Goal: Information Seeking & Learning: Learn about a topic

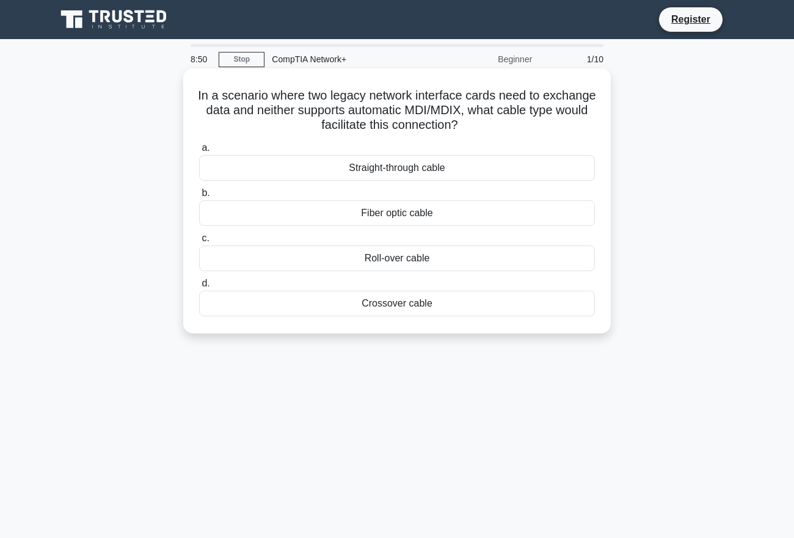
drag, startPoint x: 220, startPoint y: 96, endPoint x: 562, endPoint y: 131, distance: 344.4
click at [562, 131] on h5 "In a scenario where two legacy network interface cards need to exchange data an…" at bounding box center [397, 110] width 398 height 45
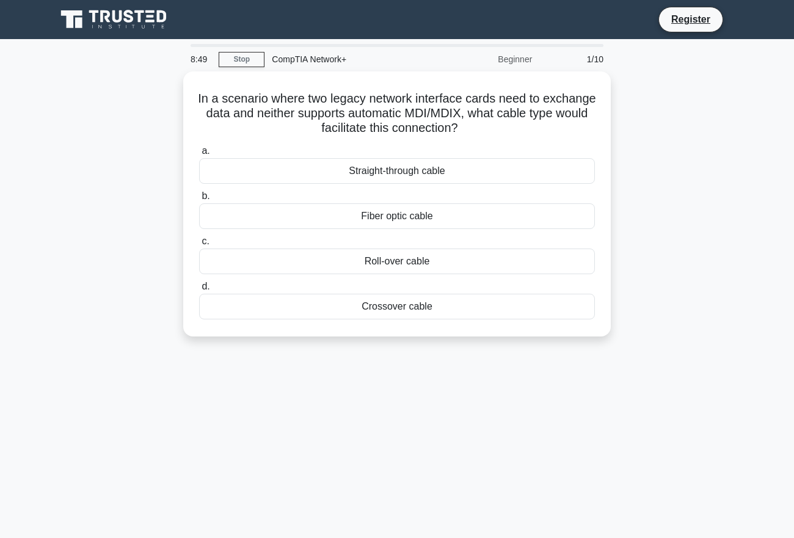
copy h5 "In a scenario where two legacy network interface cards need to exchange data an…"
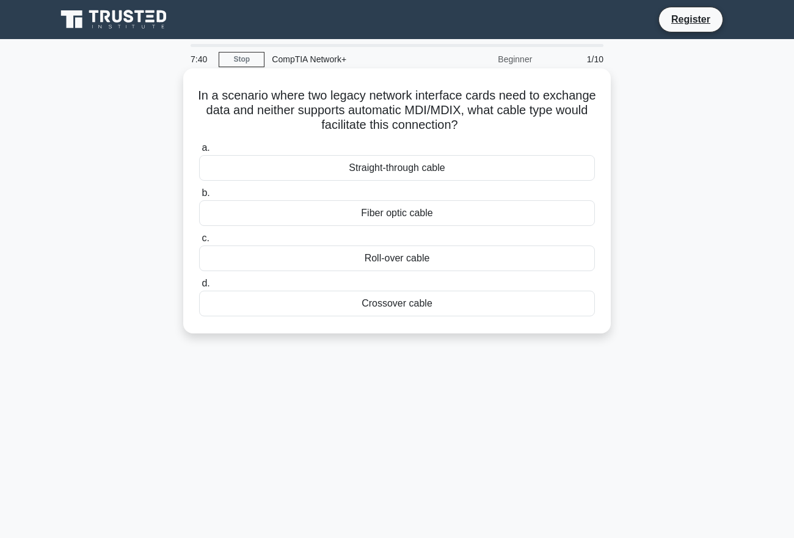
click at [407, 300] on div "Crossover cable" at bounding box center [397, 304] width 396 height 26
click at [199, 288] on input "d. Crossover cable" at bounding box center [199, 284] width 0 height 8
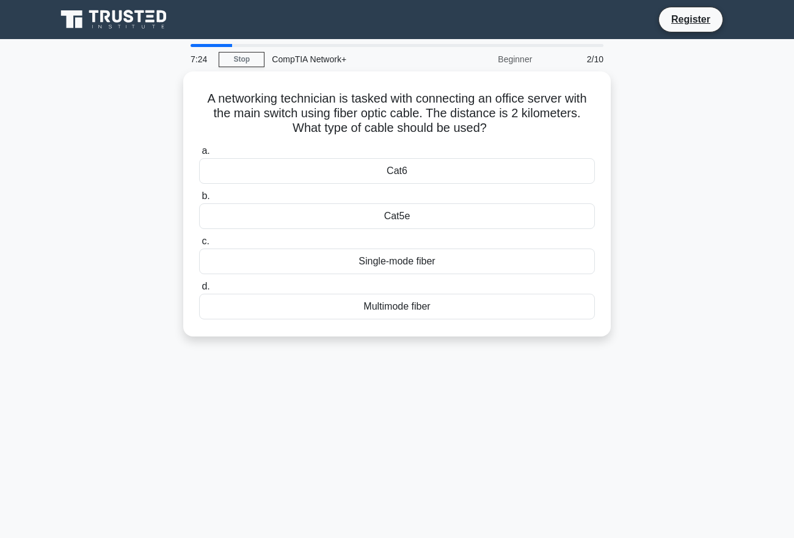
drag, startPoint x: 505, startPoint y: 130, endPoint x: 169, endPoint y: 104, distance: 336.8
click at [169, 104] on div "A networking technician is tasked with connecting an office server with the mai…" at bounding box center [397, 211] width 696 height 280
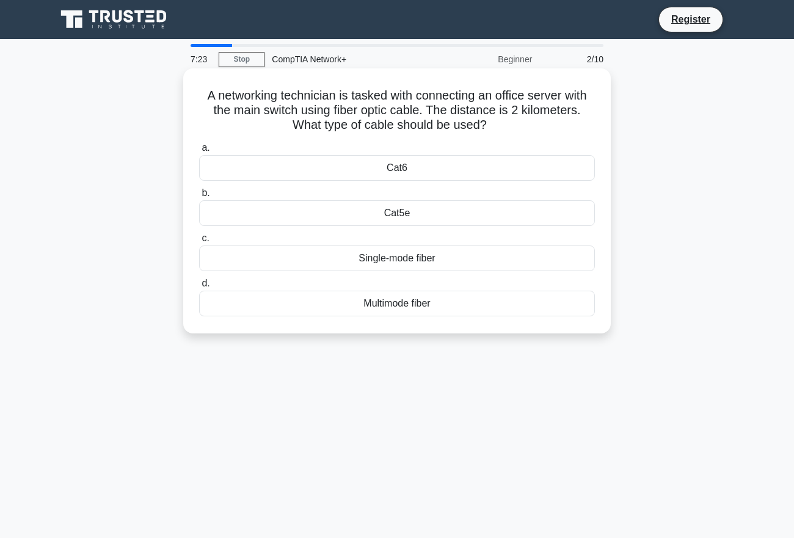
copy h5 "A networking technician is tasked with connecting an office server with the mai…"
click at [379, 262] on div "Single-mode fiber" at bounding box center [397, 258] width 396 height 26
click at [199, 242] on input "c. Single-mode fiber" at bounding box center [199, 238] width 0 height 8
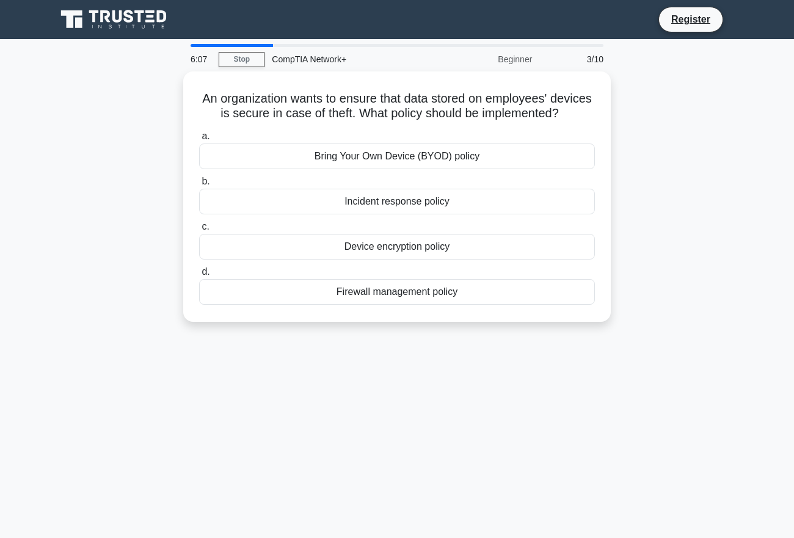
drag, startPoint x: 219, startPoint y: 92, endPoint x: 667, endPoint y: 129, distance: 449.7
click at [667, 129] on div "An organization wants to ensure that data stored on employees' devices is secur…" at bounding box center [397, 203] width 696 height 265
copy h5 "An organization wants to ensure that data stored on employees' devices is secur…"
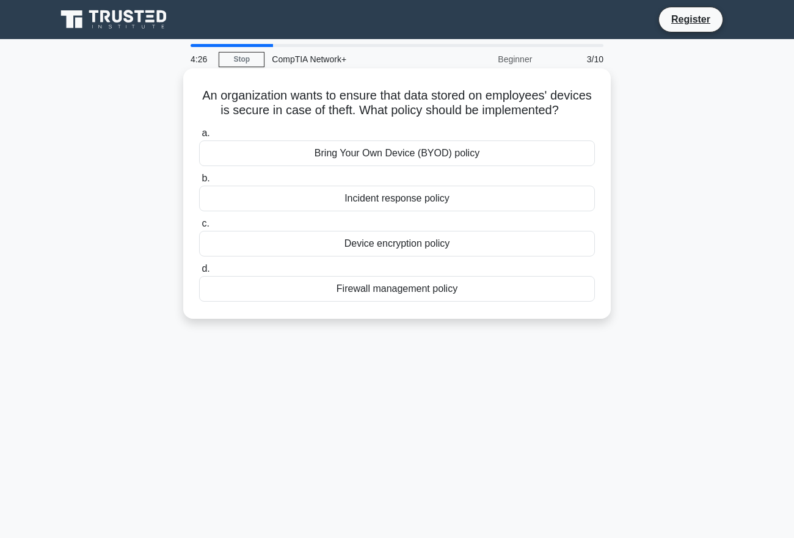
click at [391, 252] on div "Device encryption policy" at bounding box center [397, 244] width 396 height 26
click at [199, 228] on input "c. Device encryption policy" at bounding box center [199, 224] width 0 height 8
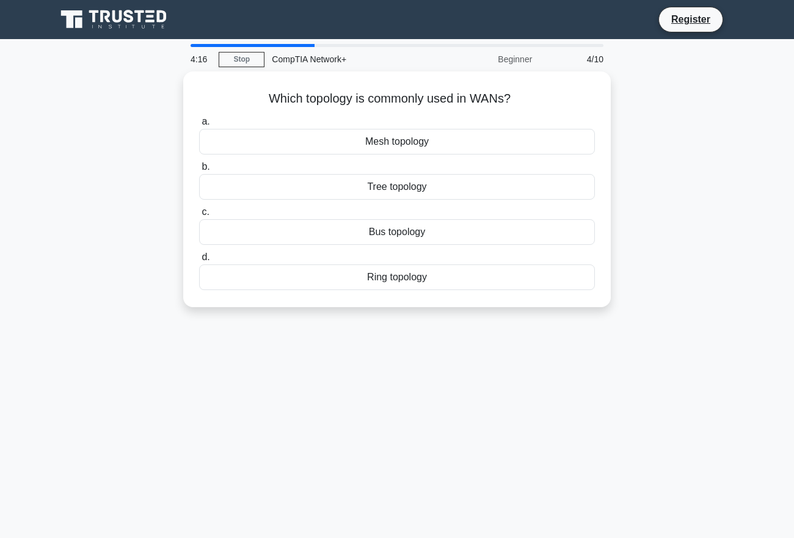
drag, startPoint x: 251, startPoint y: 105, endPoint x: 681, endPoint y: 75, distance: 431.0
click at [681, 75] on div "Which topology is commonly used in WANs? .spinner_0XTQ{transform-origin:center;…" at bounding box center [397, 196] width 696 height 250
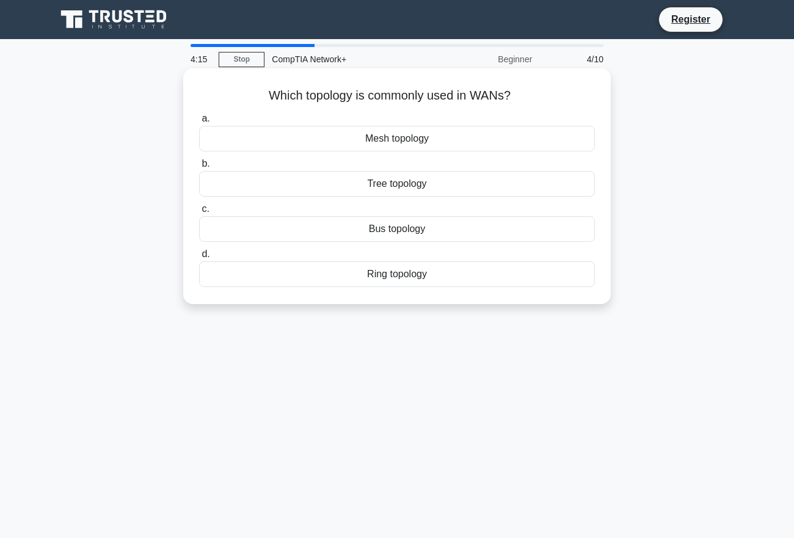
copy h5 "Which topology is commonly used in WANs?"
click at [456, 138] on div "Mesh topology" at bounding box center [397, 139] width 396 height 26
click at [199, 123] on input "a. Mesh topology" at bounding box center [199, 119] width 0 height 8
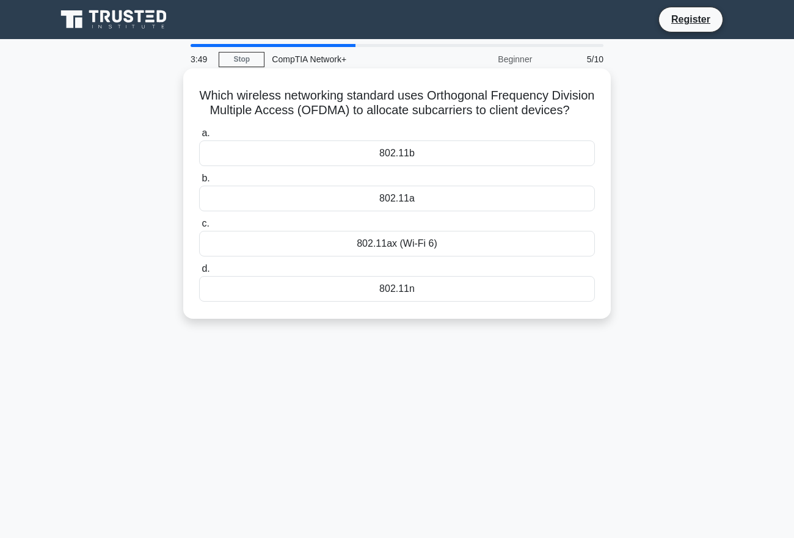
drag, startPoint x: 434, startPoint y: 125, endPoint x: 187, endPoint y: 95, distance: 248.4
click at [187, 95] on div "Which wireless networking standard uses Orthogonal Frequency Division Multiple …" at bounding box center [396, 193] width 427 height 250
copy h5 "Which wireless networking standard uses Orthogonal Frequency Division Multiple …"
click at [418, 256] on div "802.11ax (Wi-Fi 6)" at bounding box center [397, 244] width 396 height 26
click at [199, 228] on input "c. 802.11ax (Wi-Fi 6)" at bounding box center [199, 224] width 0 height 8
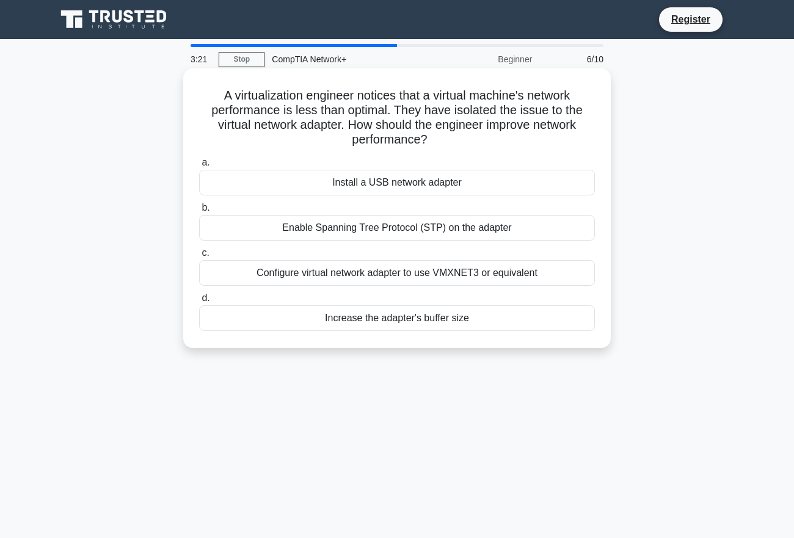
drag, startPoint x: 209, startPoint y: 86, endPoint x: 495, endPoint y: 146, distance: 291.4
click at [495, 146] on div "A virtualization engineer notices that a virtual machine's network performance …" at bounding box center [397, 208] width 418 height 270
copy h5 "A virtualization engineer notices that a virtual machine's network performance …"
click at [445, 113] on h5 "A virtualization engineer notices that a virtual machine's network performance …" at bounding box center [397, 118] width 398 height 60
click at [427, 269] on div "Configure virtual network adapter to use VMXNET3 or equivalent" at bounding box center [397, 273] width 396 height 26
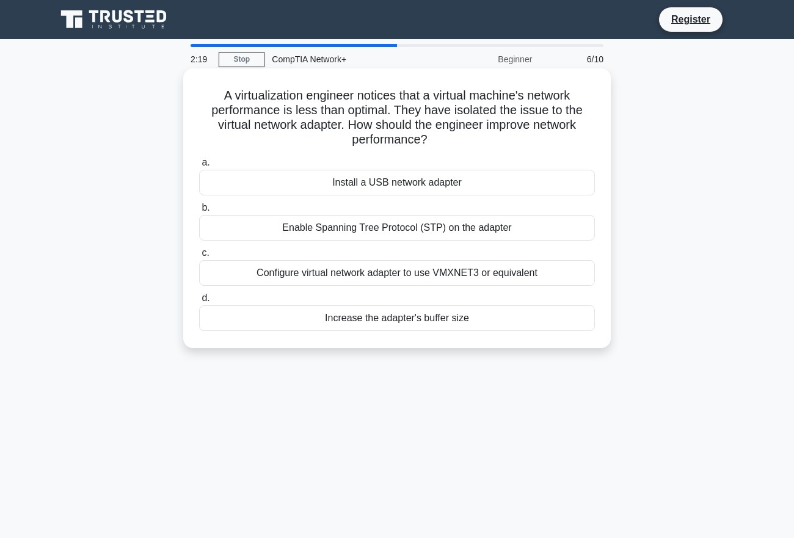
click at [199, 257] on input "c. Configure virtual network adapter to use VMXNET3 or equivalent" at bounding box center [199, 253] width 0 height 8
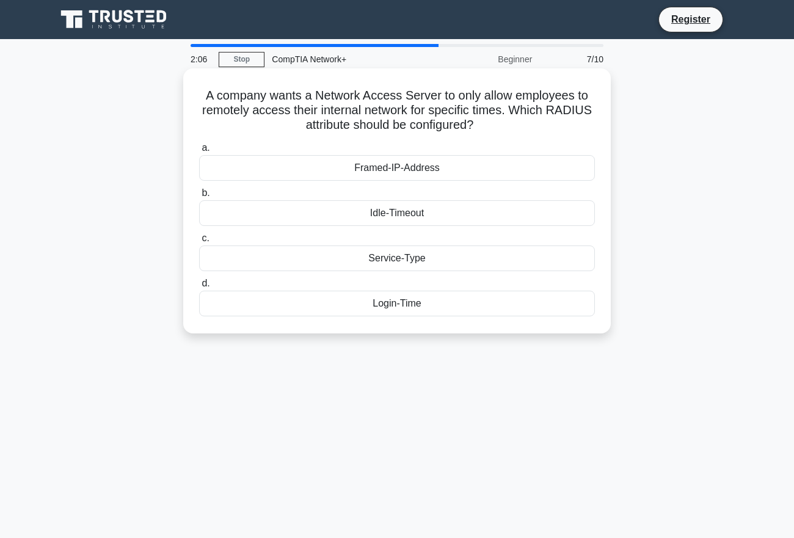
drag, startPoint x: 482, startPoint y: 134, endPoint x: 194, endPoint y: 100, distance: 290.3
click at [194, 100] on div "A company wants a Network Access Server to only allow employees to remotely acc…" at bounding box center [397, 200] width 418 height 255
copy h5 "A company wants a Network Access Server to only allow employees to remotely acc…"
click at [426, 301] on div "Login-Time" at bounding box center [397, 304] width 396 height 26
click at [199, 288] on input "d. Login-Time" at bounding box center [199, 284] width 0 height 8
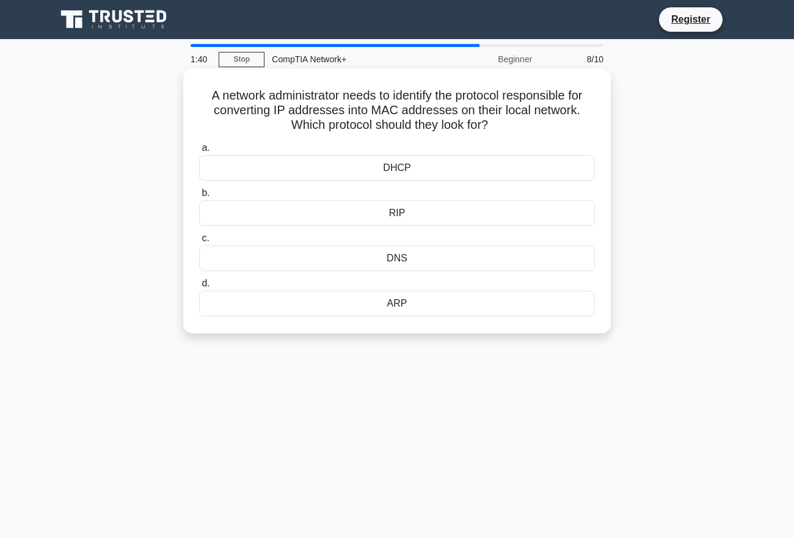
drag, startPoint x: 205, startPoint y: 92, endPoint x: 513, endPoint y: 133, distance: 310.6
click at [513, 133] on h5 "A network administrator needs to identify the protocol responsible for converti…" at bounding box center [397, 110] width 398 height 45
click at [430, 311] on div "ARP" at bounding box center [397, 304] width 396 height 26
click at [199, 288] on input "d. ARP" at bounding box center [199, 284] width 0 height 8
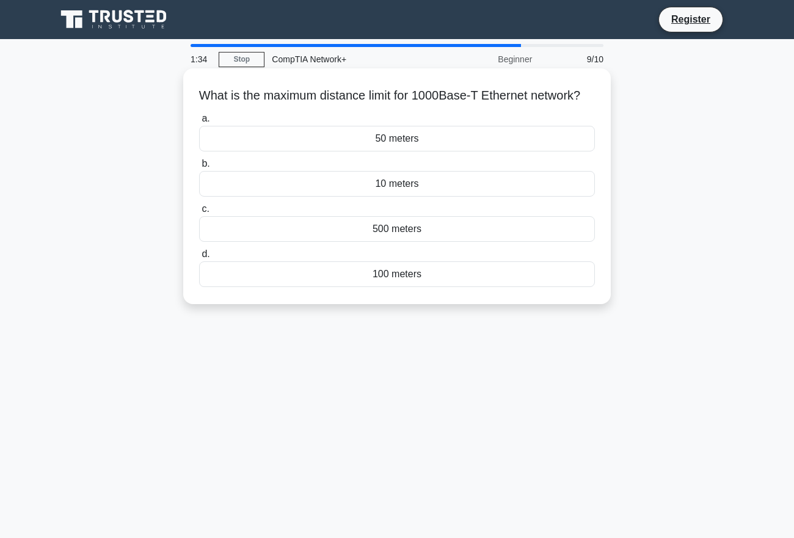
drag, startPoint x: 204, startPoint y: 108, endPoint x: 186, endPoint y: 87, distance: 28.2
click at [186, 87] on div "What is the maximum distance limit for 1000Base-T Ethernet network? .spinner_0X…" at bounding box center [396, 186] width 427 height 236
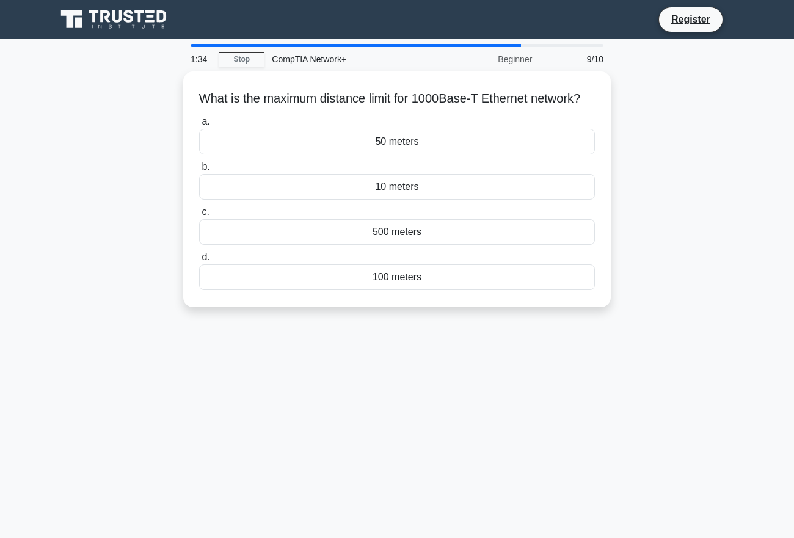
copy h5 "What is the maximum distance limit for 1000Base-T Ethernet network?"
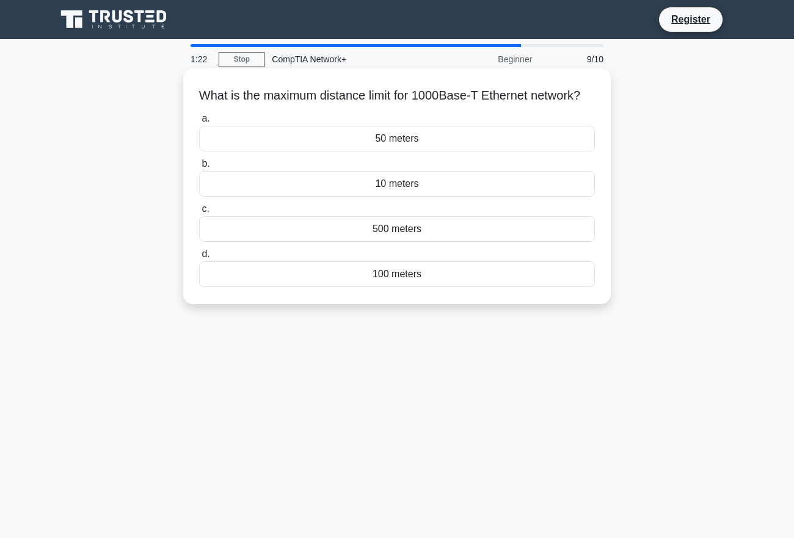
click at [352, 275] on label "d. 100 meters" at bounding box center [397, 267] width 396 height 40
click at [352, 284] on div "100 meters" at bounding box center [397, 274] width 396 height 26
click at [199, 258] on input "d. 100 meters" at bounding box center [199, 254] width 0 height 8
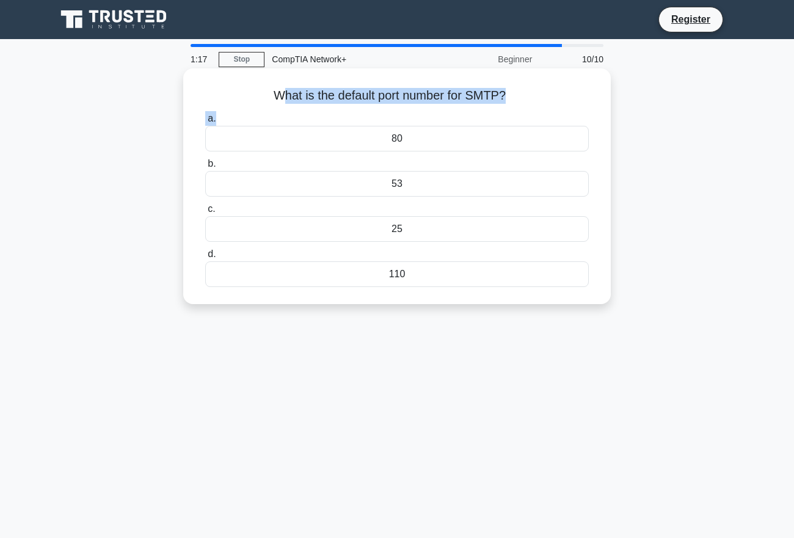
drag, startPoint x: 278, startPoint y: 103, endPoint x: 592, endPoint y: 114, distance: 314.1
click at [592, 114] on div "What is the default port number for SMTP? .spinner_0XTQ{transform-origin:center…" at bounding box center [396, 186] width 405 height 226
drag, startPoint x: 266, startPoint y: 95, endPoint x: 285, endPoint y: 90, distance: 19.6
click at [266, 94] on h5 "What is the default port number for SMTP? .spinner_0XTQ{transform-origin:center…" at bounding box center [397, 96] width 386 height 16
drag, startPoint x: 269, startPoint y: 93, endPoint x: 561, endPoint y: 92, distance: 291.9
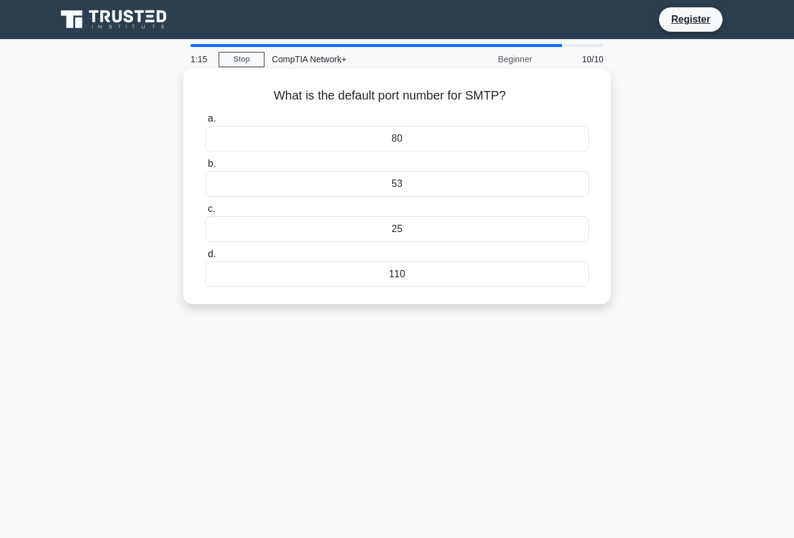
click at [561, 92] on h5 "What is the default port number for SMTP? .spinner_0XTQ{transform-origin:center…" at bounding box center [397, 96] width 386 height 16
copy h5 "What is the default port number for SMTP?"
click at [396, 243] on div "a. 80 b. 53 c. d." at bounding box center [397, 199] width 398 height 181
click at [410, 228] on div "25" at bounding box center [397, 229] width 384 height 26
click at [205, 213] on input "c. 25" at bounding box center [205, 209] width 0 height 8
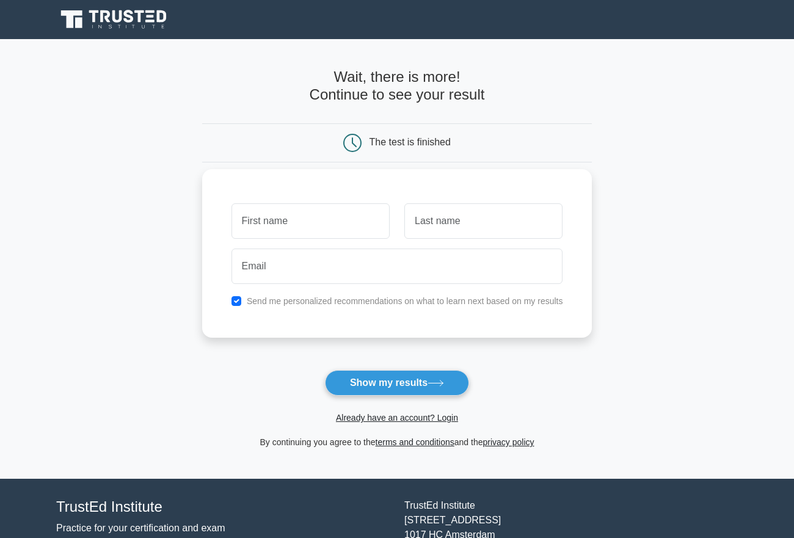
click at [351, 219] on input "text" at bounding box center [310, 220] width 158 height 35
click at [414, 382] on button "Show my results" at bounding box center [397, 383] width 144 height 26
click at [308, 223] on input "D" at bounding box center [310, 220] width 158 height 35
type input "Dilshod"
click at [446, 228] on input "text" at bounding box center [483, 220] width 158 height 35
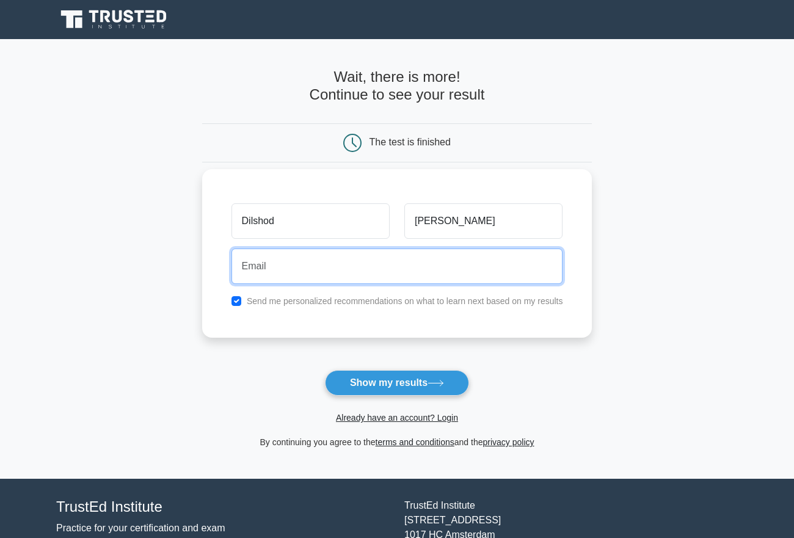
click at [394, 263] on input "email" at bounding box center [397, 266] width 332 height 35
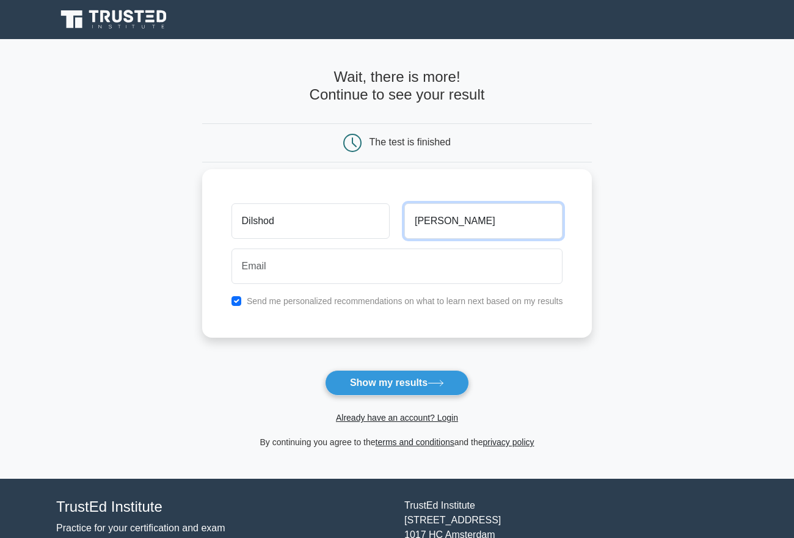
click at [433, 223] on input "Juraobyev" at bounding box center [483, 220] width 158 height 35
type input "Juraboyev"
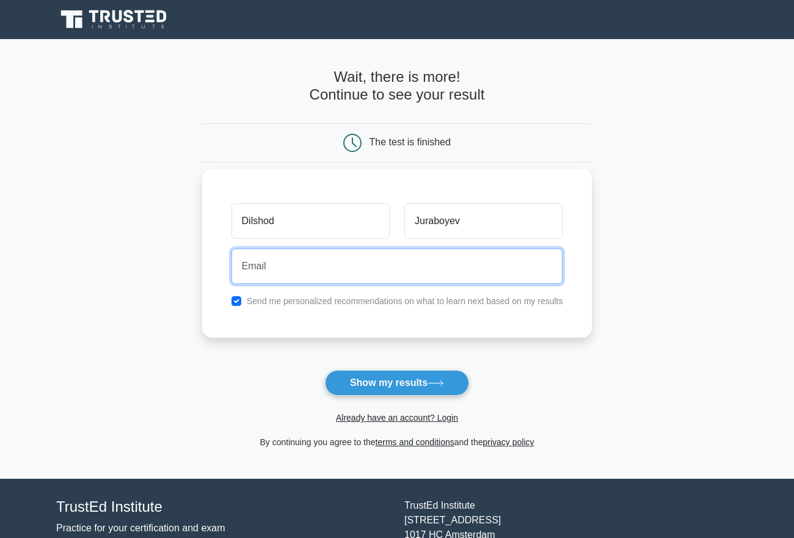
click at [399, 260] on input "email" at bounding box center [397, 266] width 332 height 35
type input "deoptimusprime29@gmail.com"
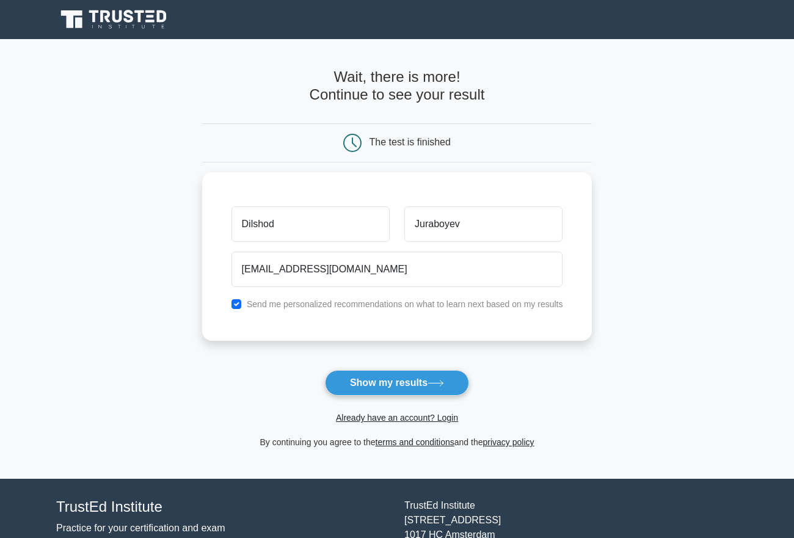
click at [380, 390] on button "Show my results" at bounding box center [397, 383] width 144 height 26
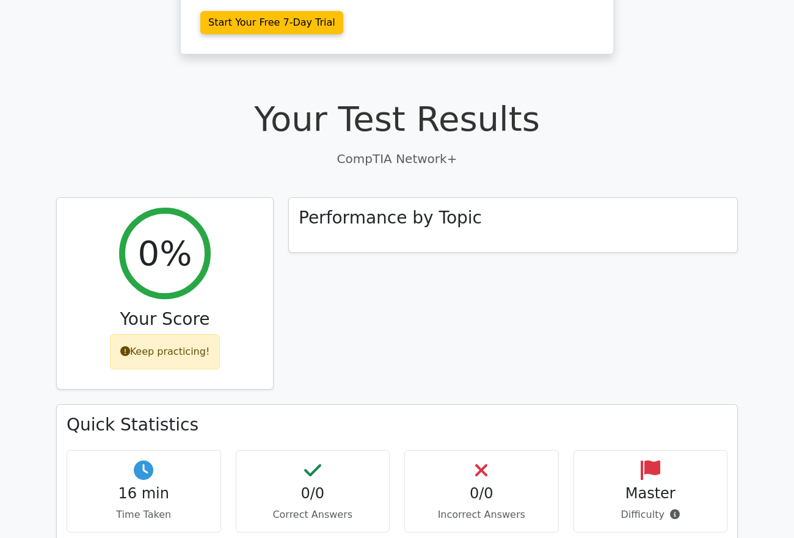
scroll to position [305, 0]
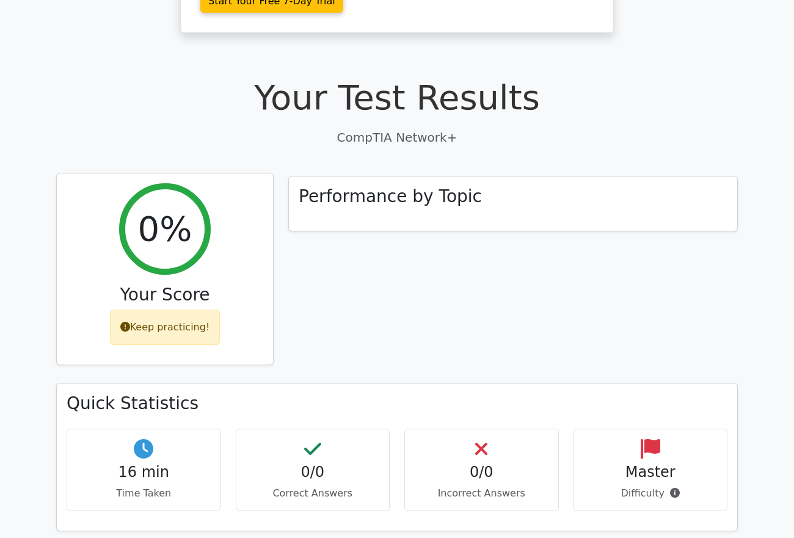
click at [175, 235] on h2 "0%" at bounding box center [165, 228] width 54 height 41
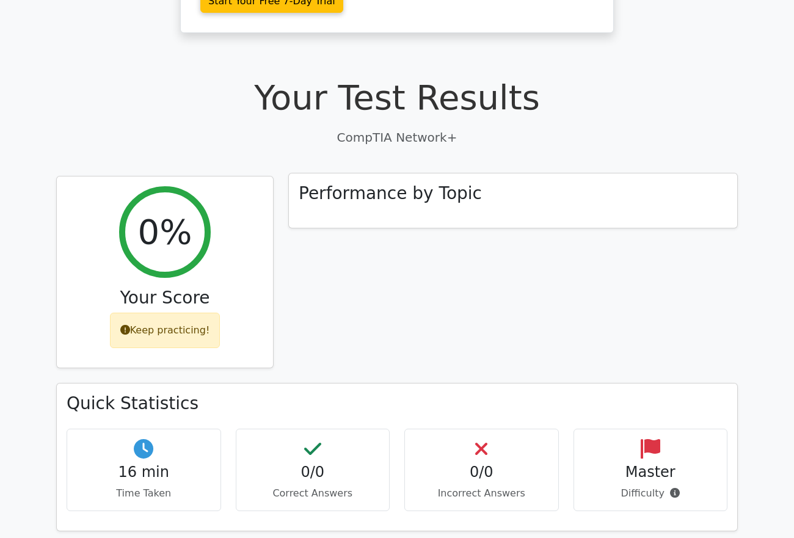
click at [362, 216] on div "Performance by Topic" at bounding box center [513, 200] width 448 height 55
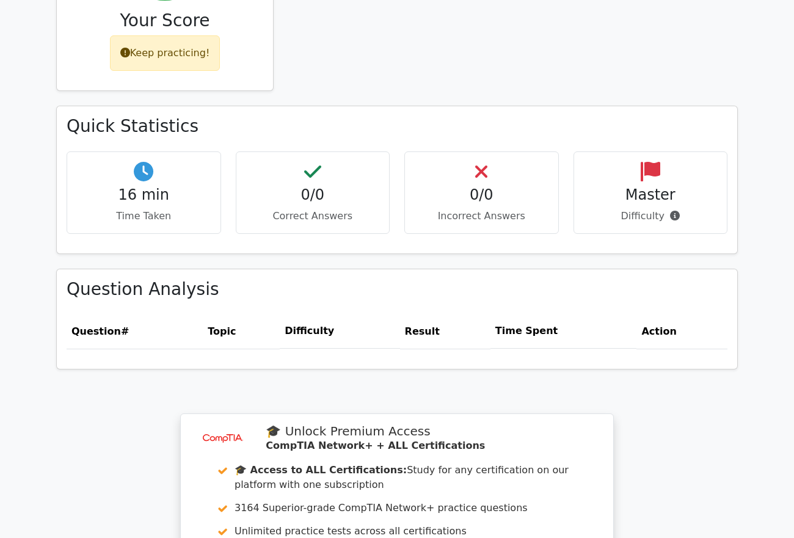
scroll to position [561, 0]
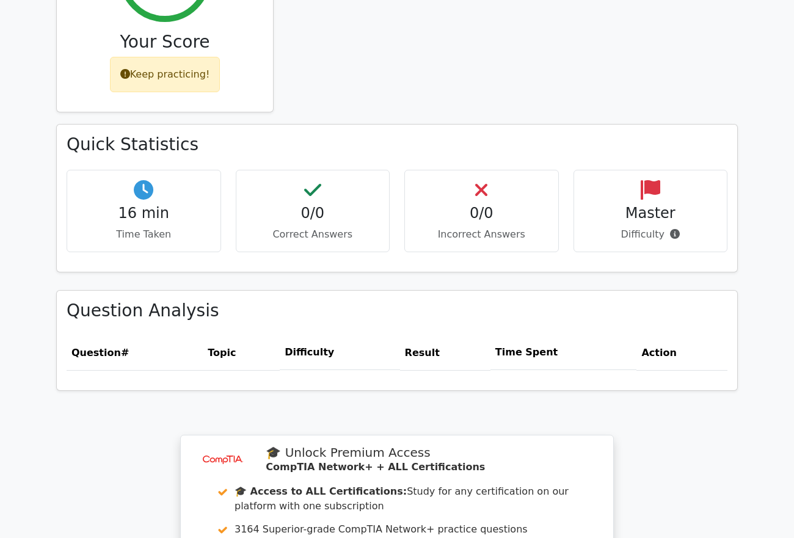
click at [346, 217] on h4 "0/0" at bounding box center [313, 214] width 134 height 18
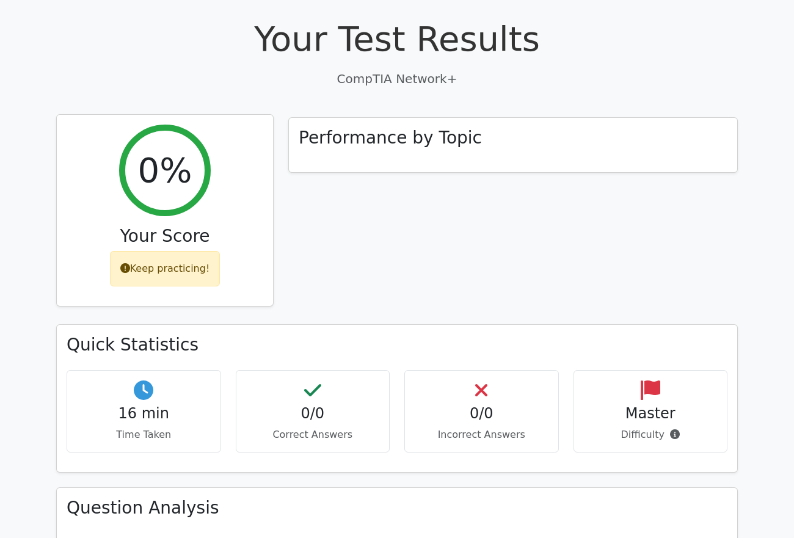
scroll to position [317, 0]
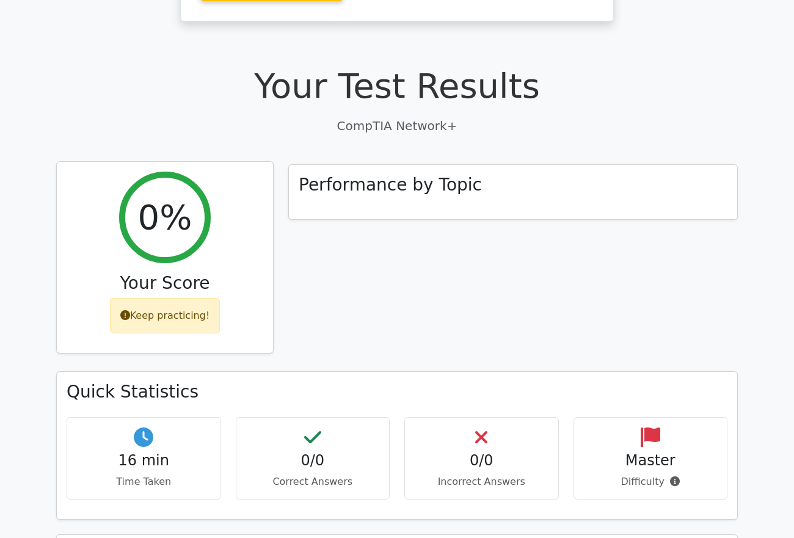
click at [178, 329] on div "Keep practicing!" at bounding box center [165, 315] width 111 height 35
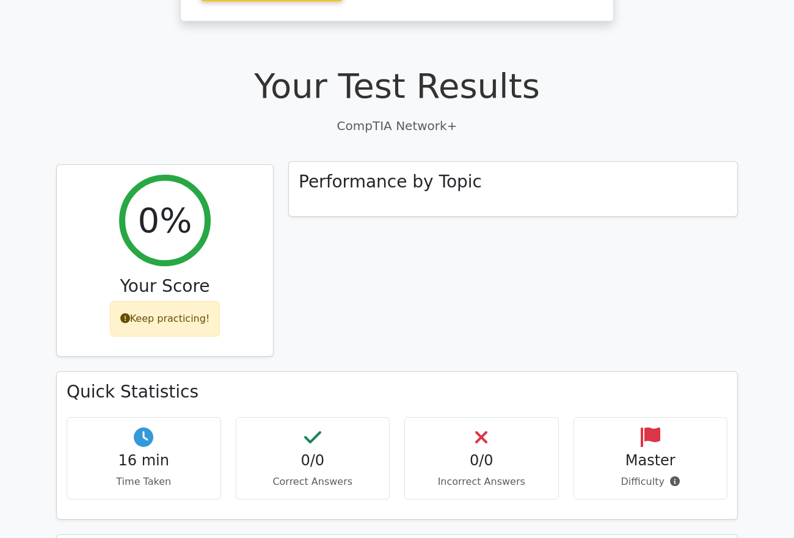
click at [397, 189] on h3 "Performance by Topic" at bounding box center [390, 182] width 183 height 21
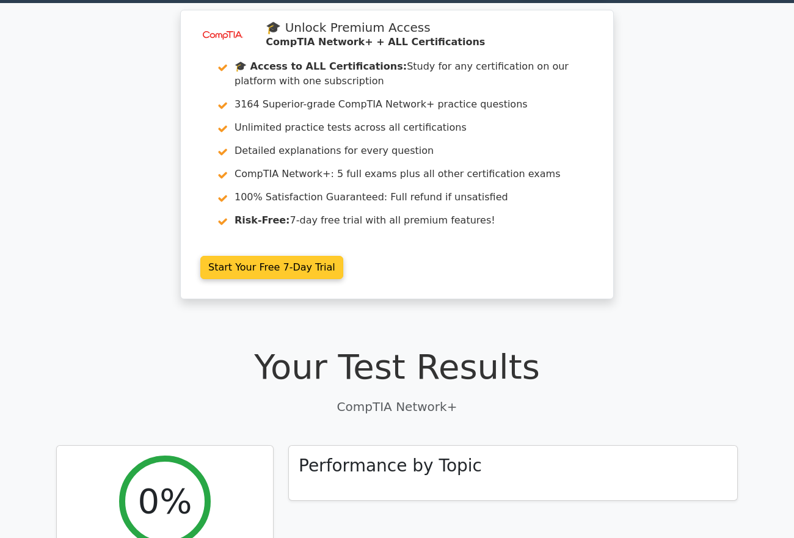
scroll to position [0, 0]
